Goal: Information Seeking & Learning: Learn about a topic

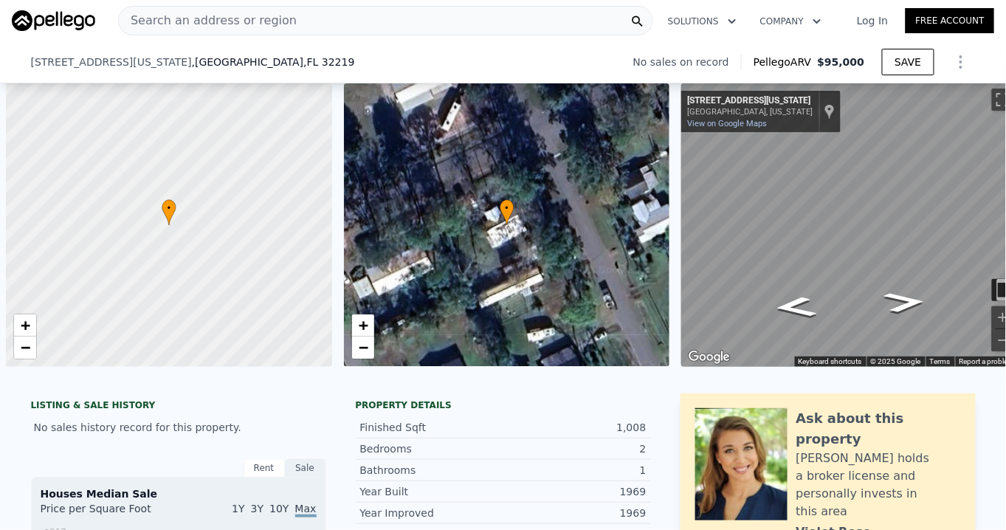
scroll to position [0, 6]
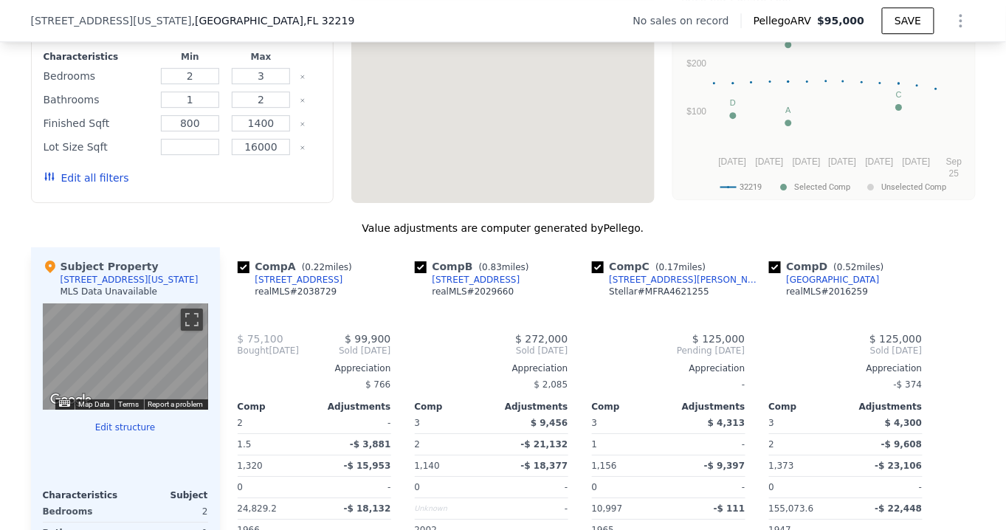
checkbox input "true"
type input "1140"
type input "1373"
type input "155073.6"
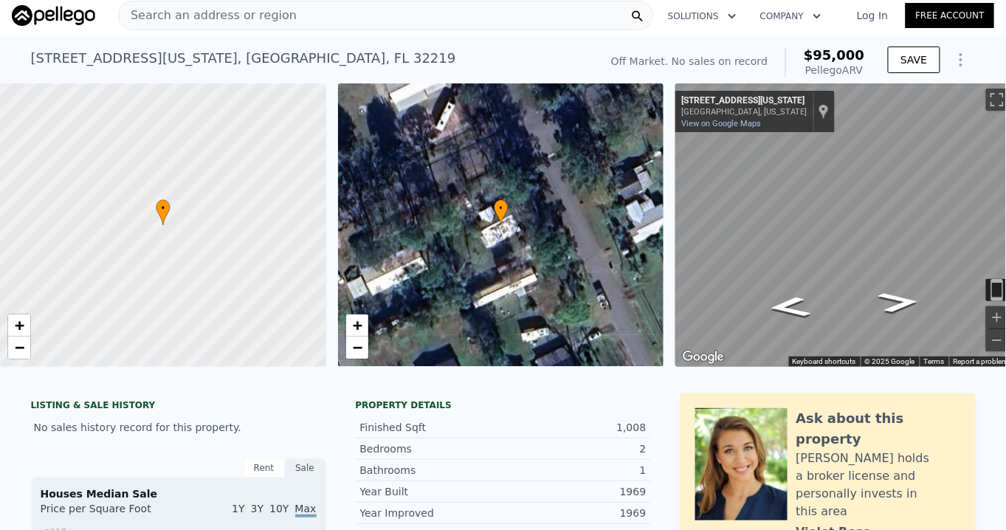
scroll to position [0, 0]
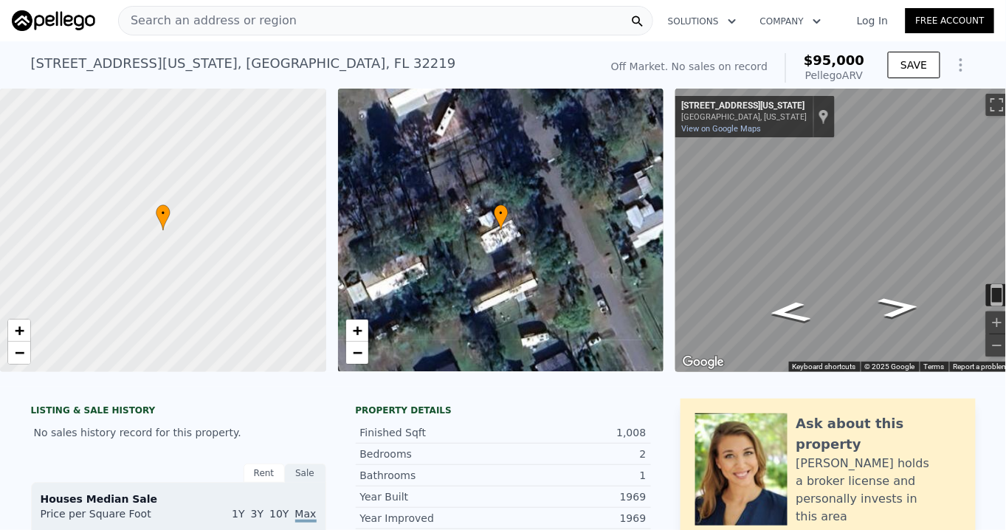
click at [198, 17] on span "Search an address or region" at bounding box center [208, 21] width 178 height 18
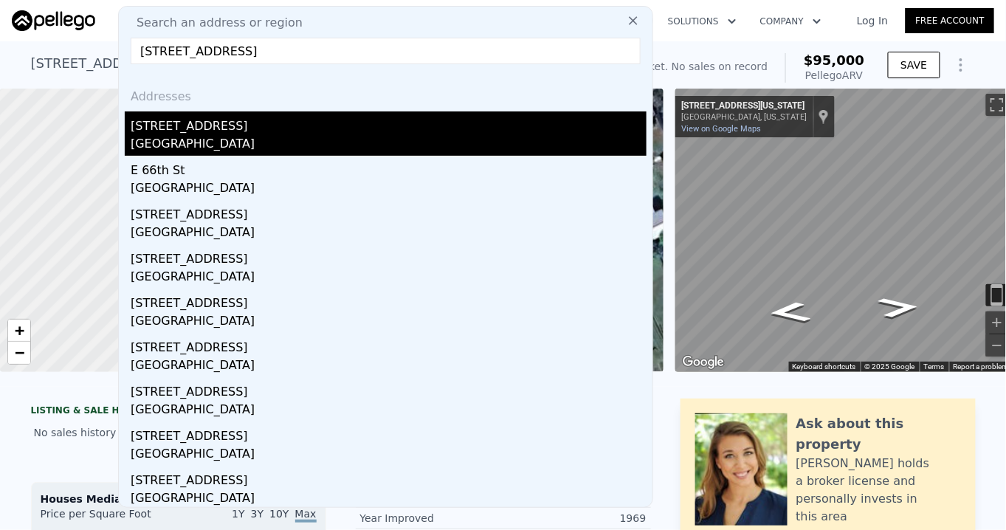
type input "[STREET_ADDRESS]"
click at [167, 131] on div "[STREET_ADDRESS]" at bounding box center [389, 123] width 516 height 24
